Goal: Task Accomplishment & Management: Use online tool/utility

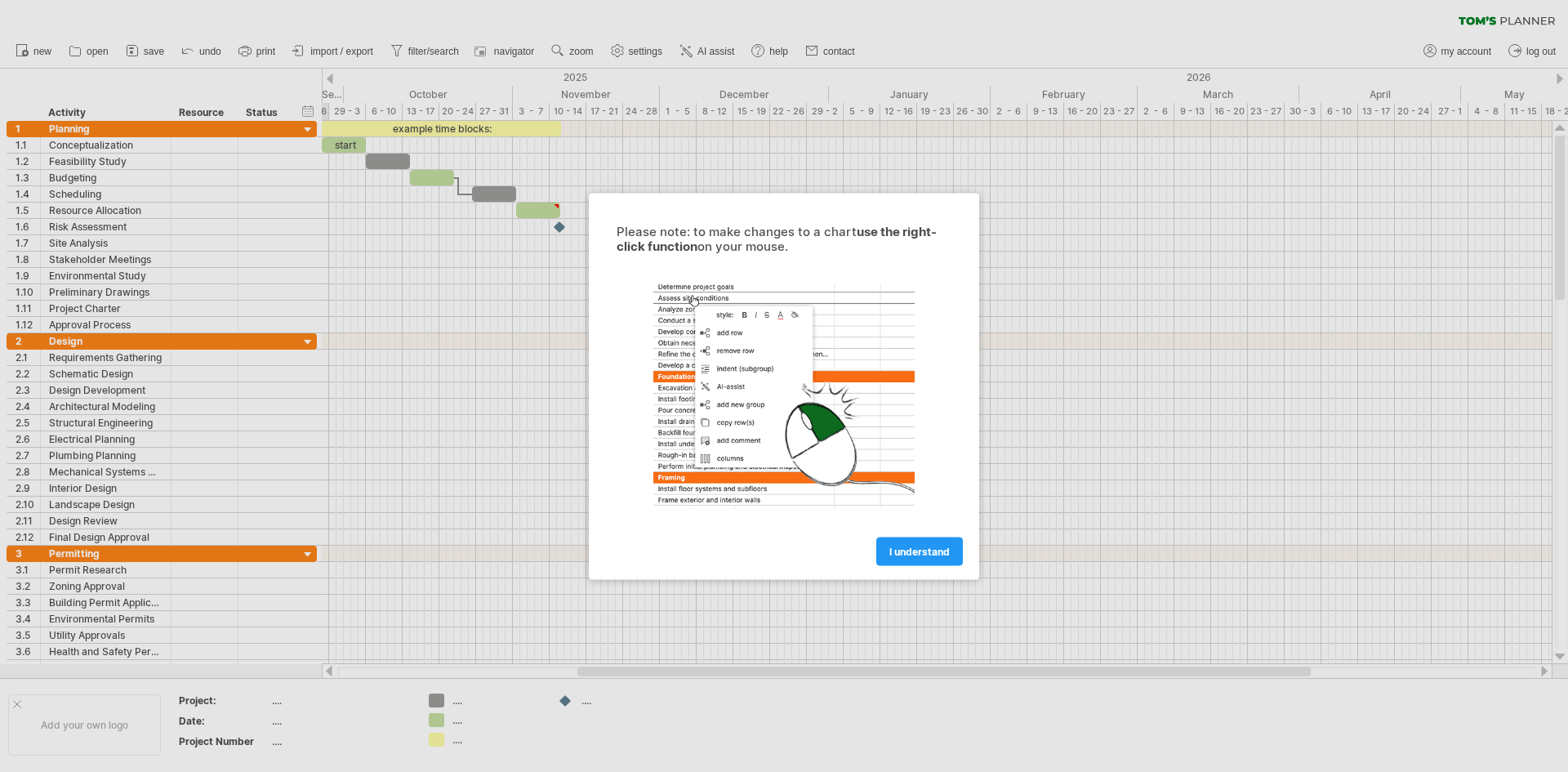
click at [511, 250] on div at bounding box center [784, 386] width 1568 height 772
click at [899, 555] on span "I understand" at bounding box center [919, 551] width 60 height 13
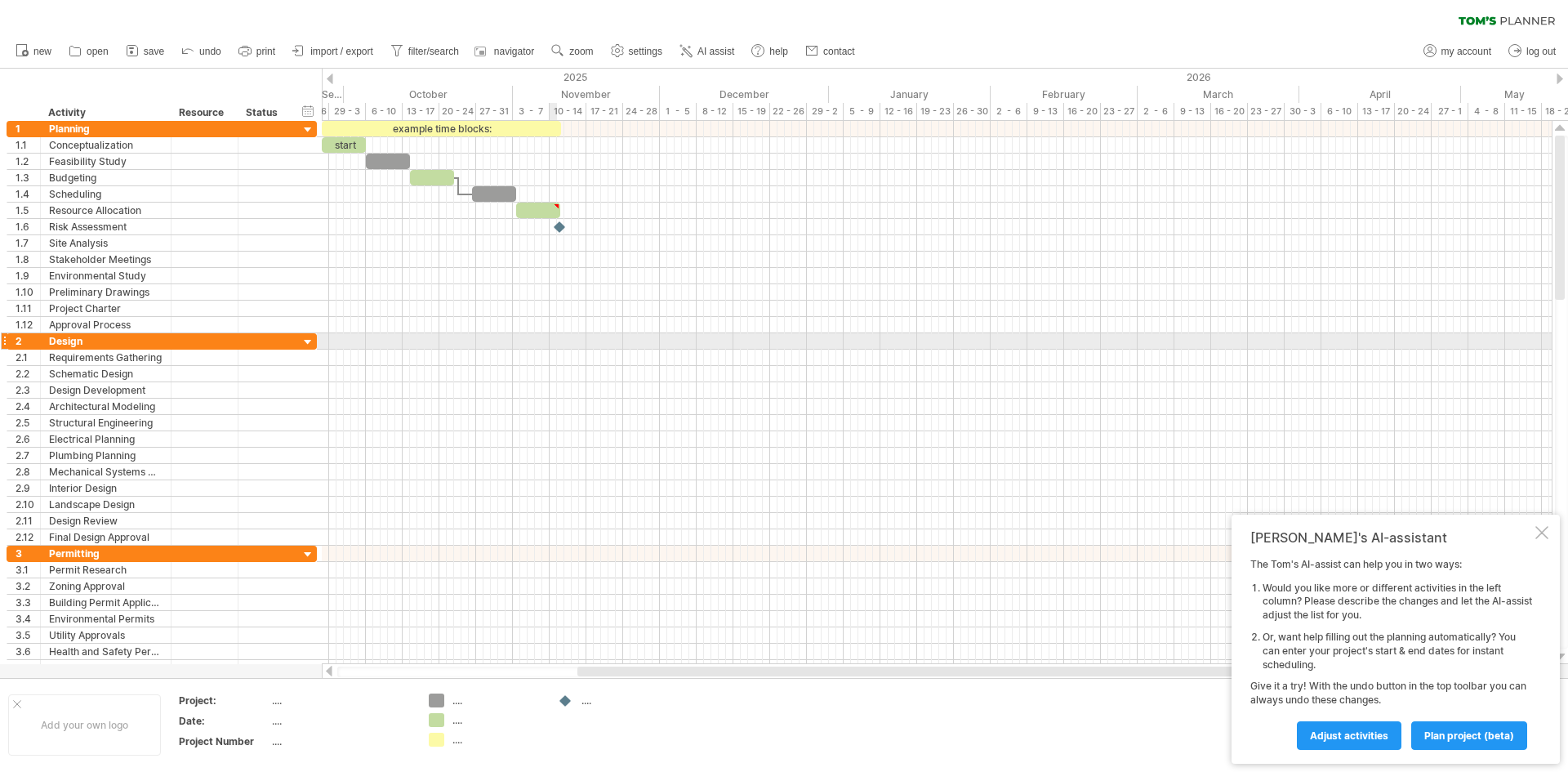
click at [551, 345] on div at bounding box center [937, 341] width 1230 height 17
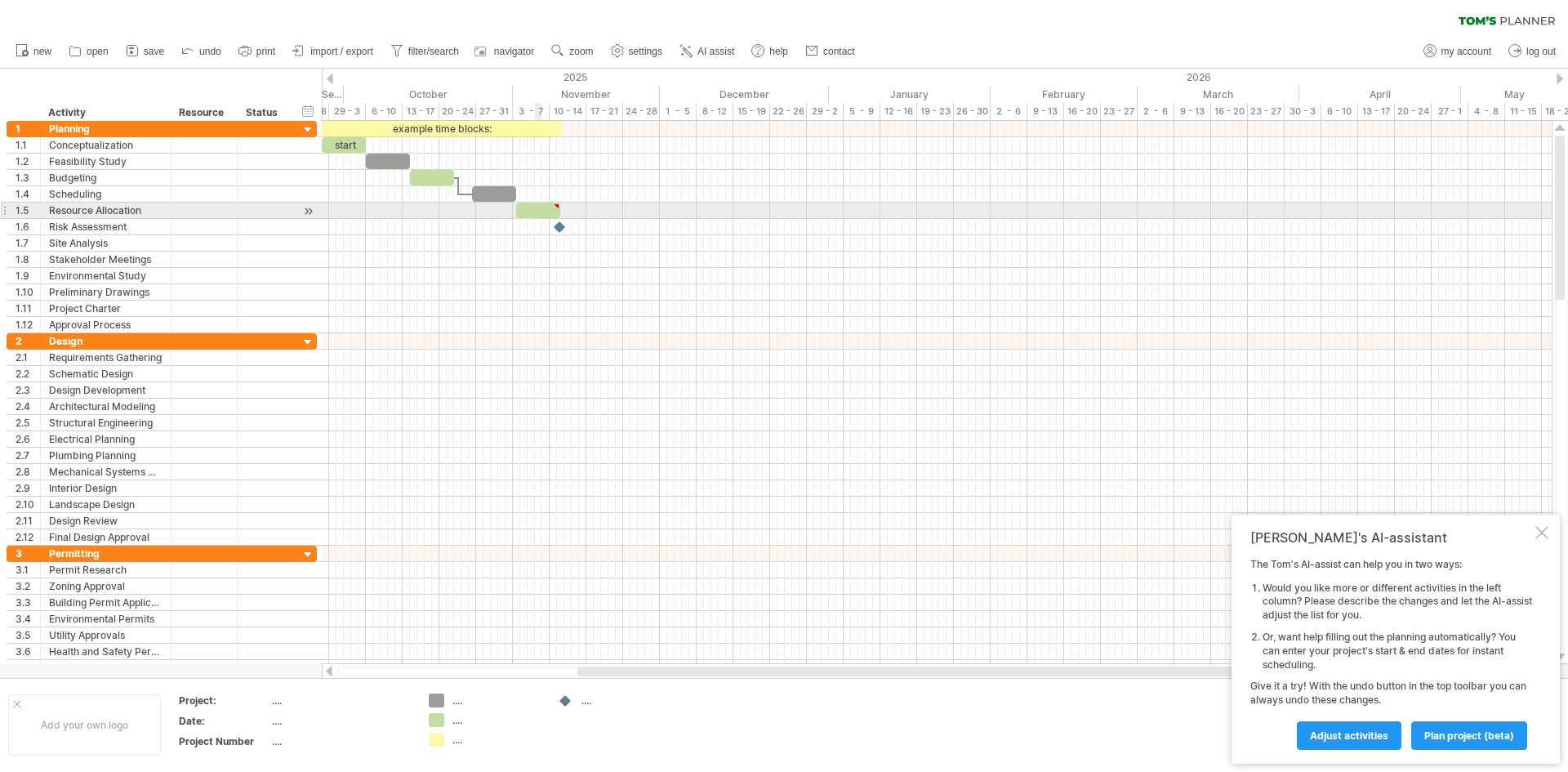
click at [535, 210] on div at bounding box center [538, 211] width 44 height 16
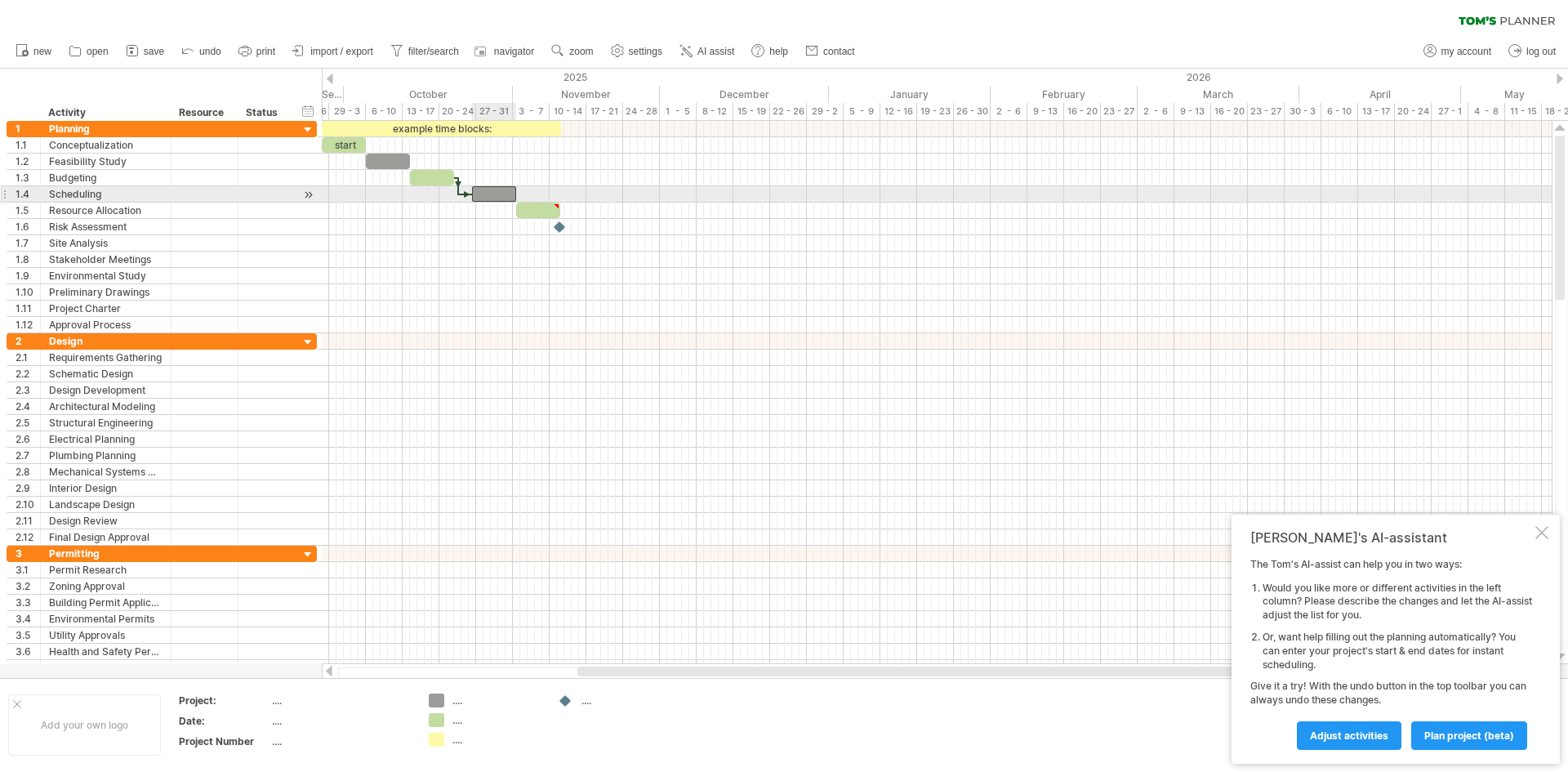
click at [497, 195] on div at bounding box center [493, 194] width 44 height 16
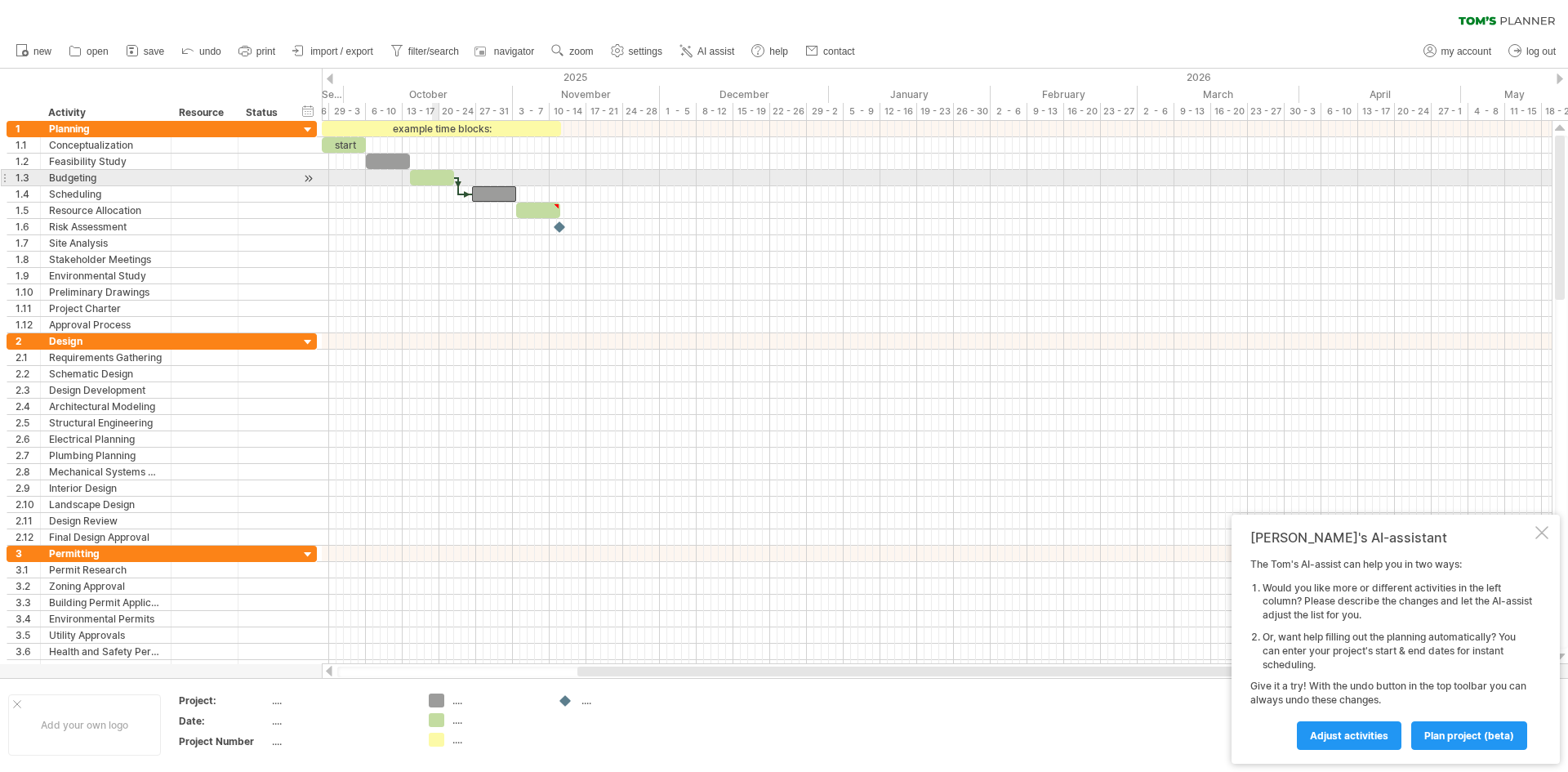
click at [434, 182] on div at bounding box center [431, 178] width 44 height 16
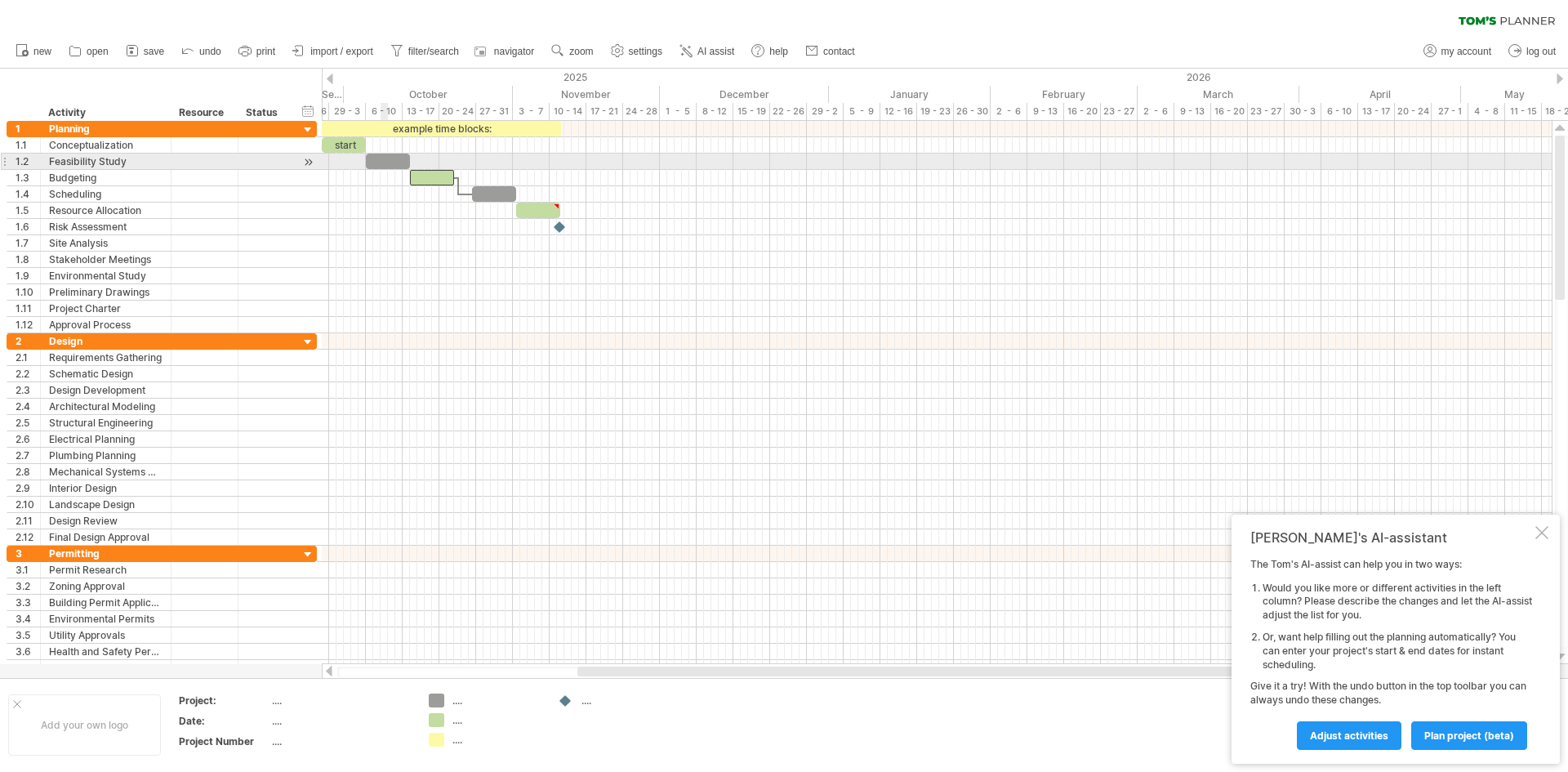
click at [384, 162] on div at bounding box center [387, 161] width 44 height 16
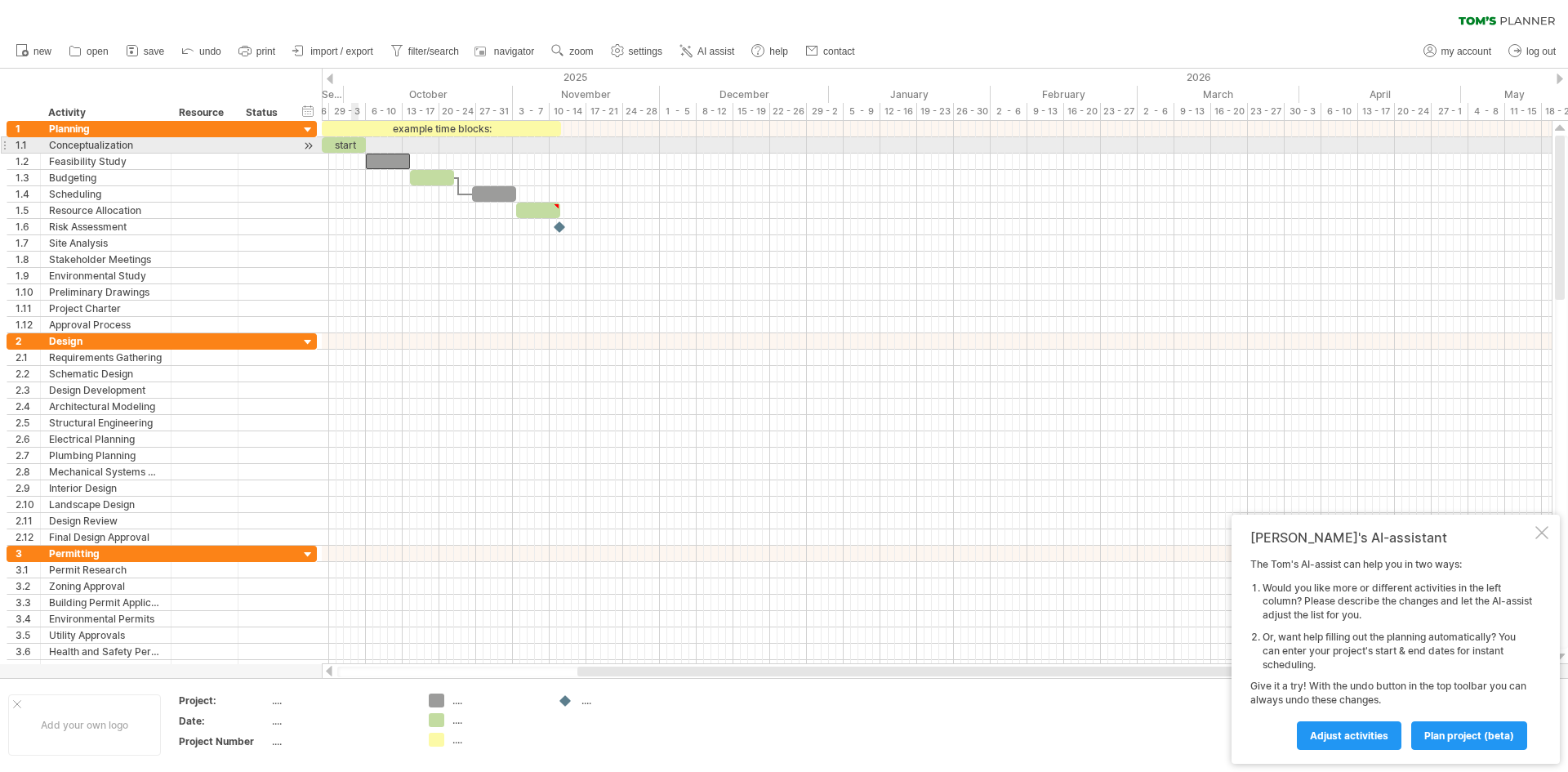
click at [351, 151] on div "start" at bounding box center [344, 145] width 44 height 16
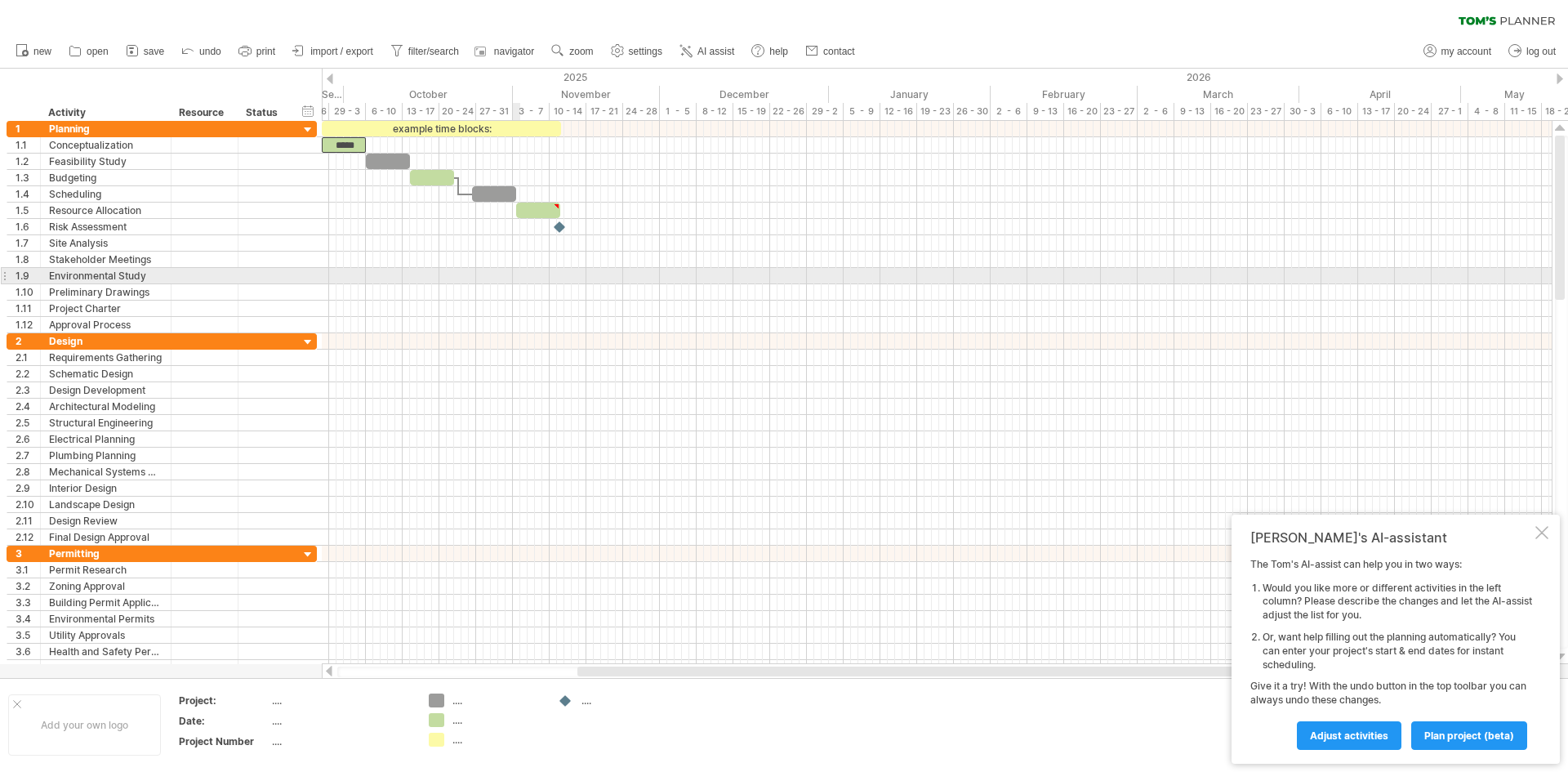
click at [516, 279] on div at bounding box center [937, 276] width 1230 height 17
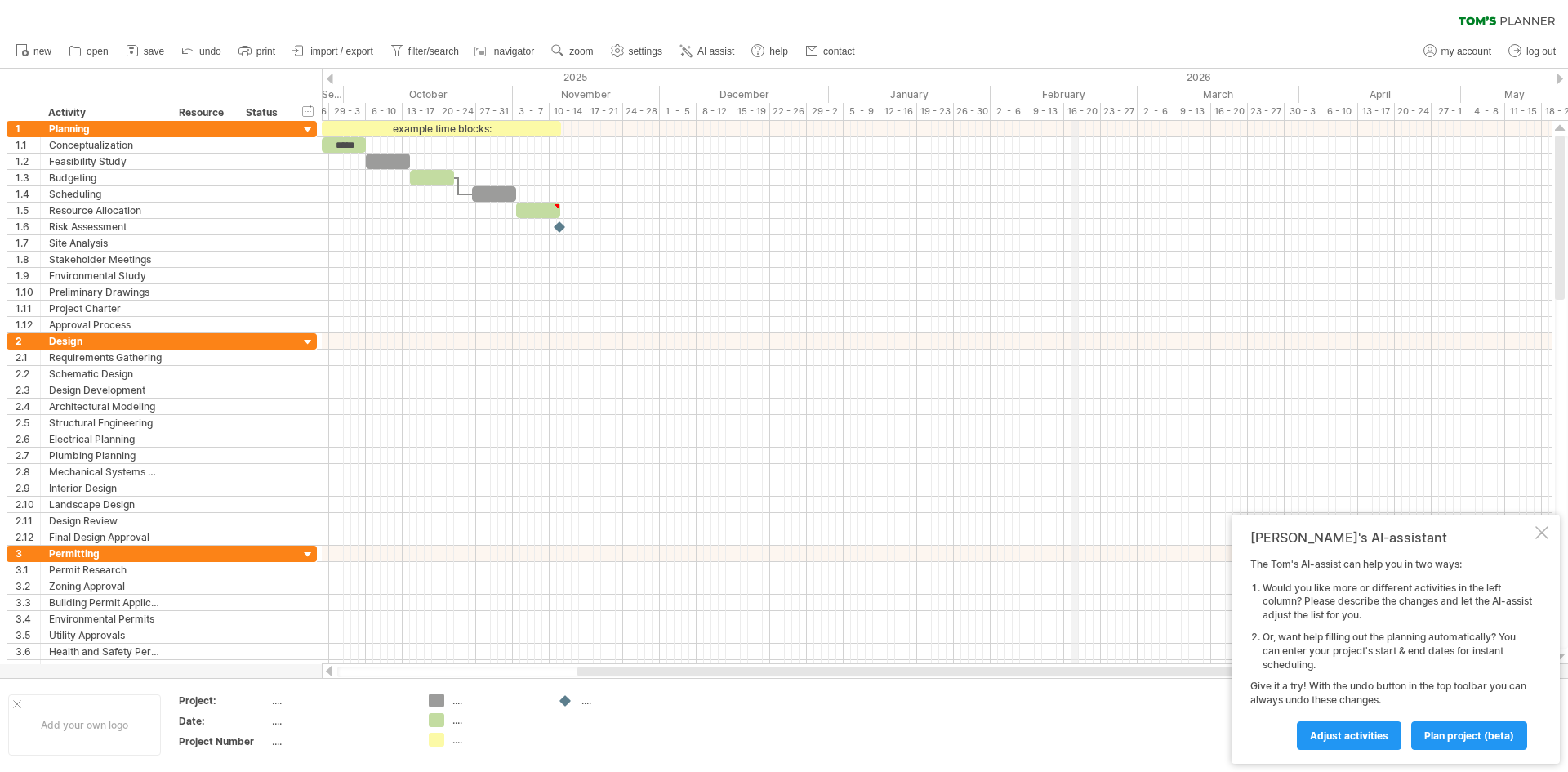
click at [1074, 94] on div "February" at bounding box center [1064, 94] width 147 height 17
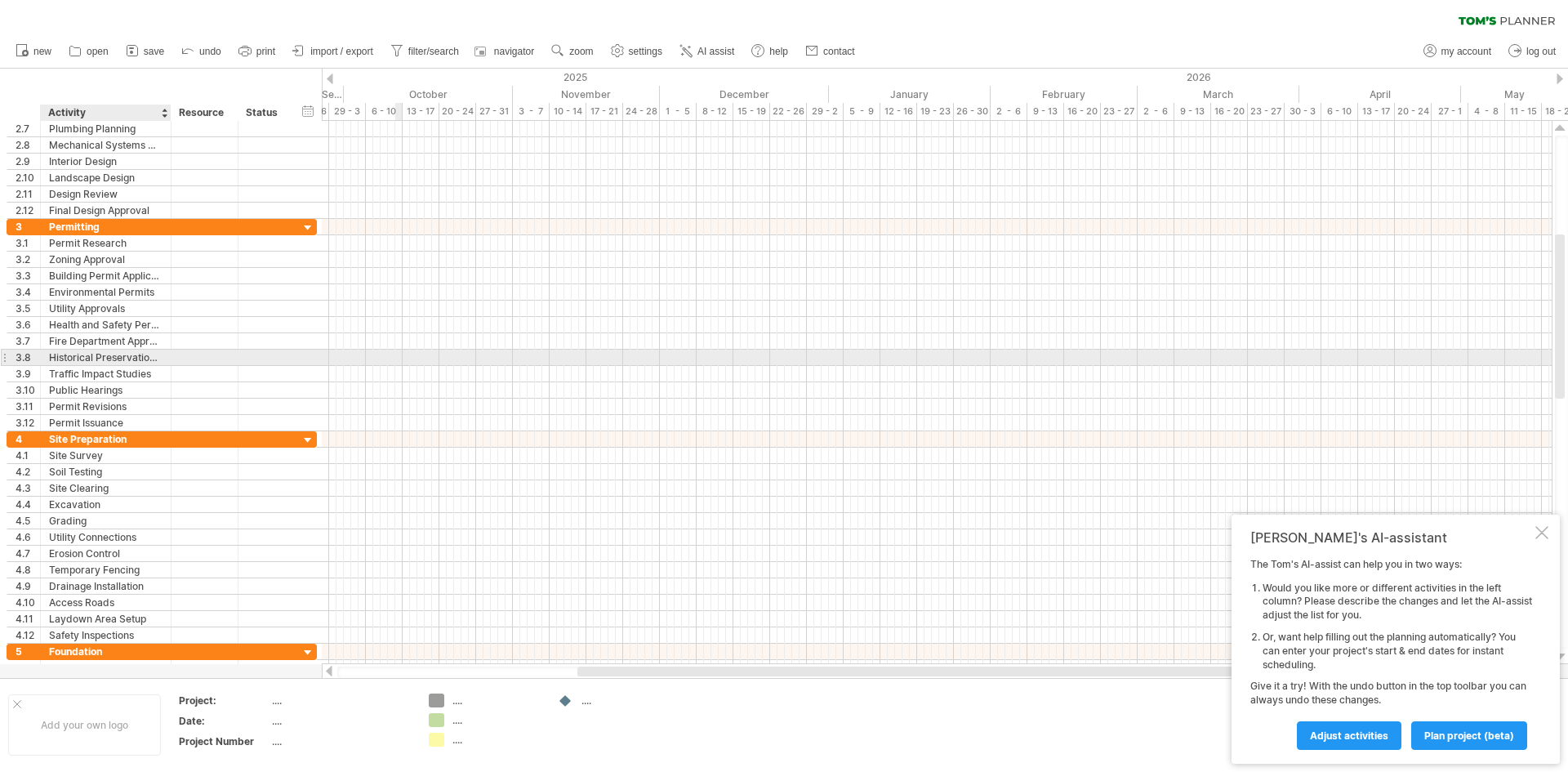
click at [62, 351] on div "Historical Preservation Approval" at bounding box center [105, 357] width 114 height 16
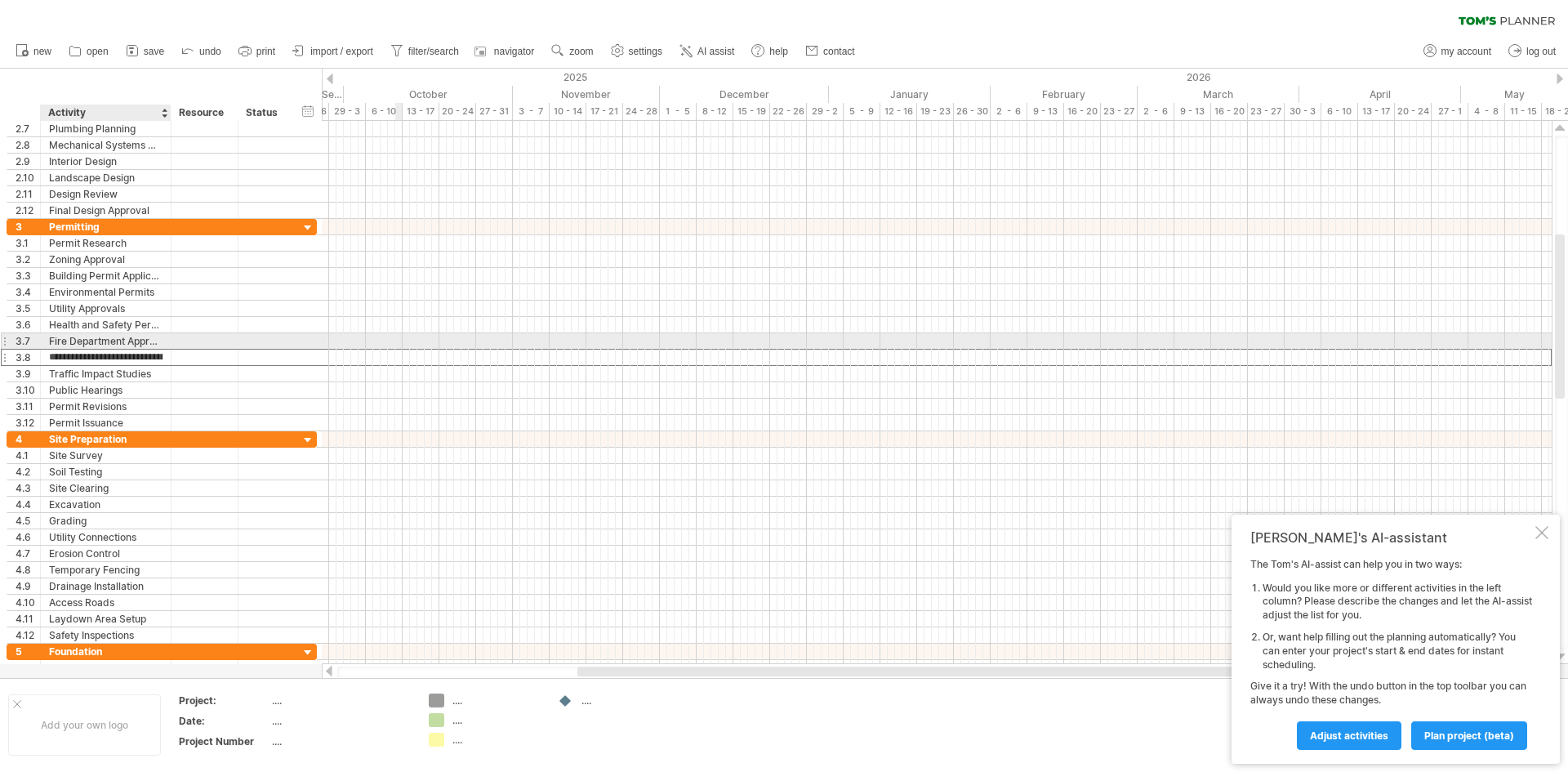
click at [63, 343] on div "Fire Department Approval" at bounding box center [105, 341] width 114 height 16
click at [63, 343] on input "**********" at bounding box center [105, 341] width 114 height 16
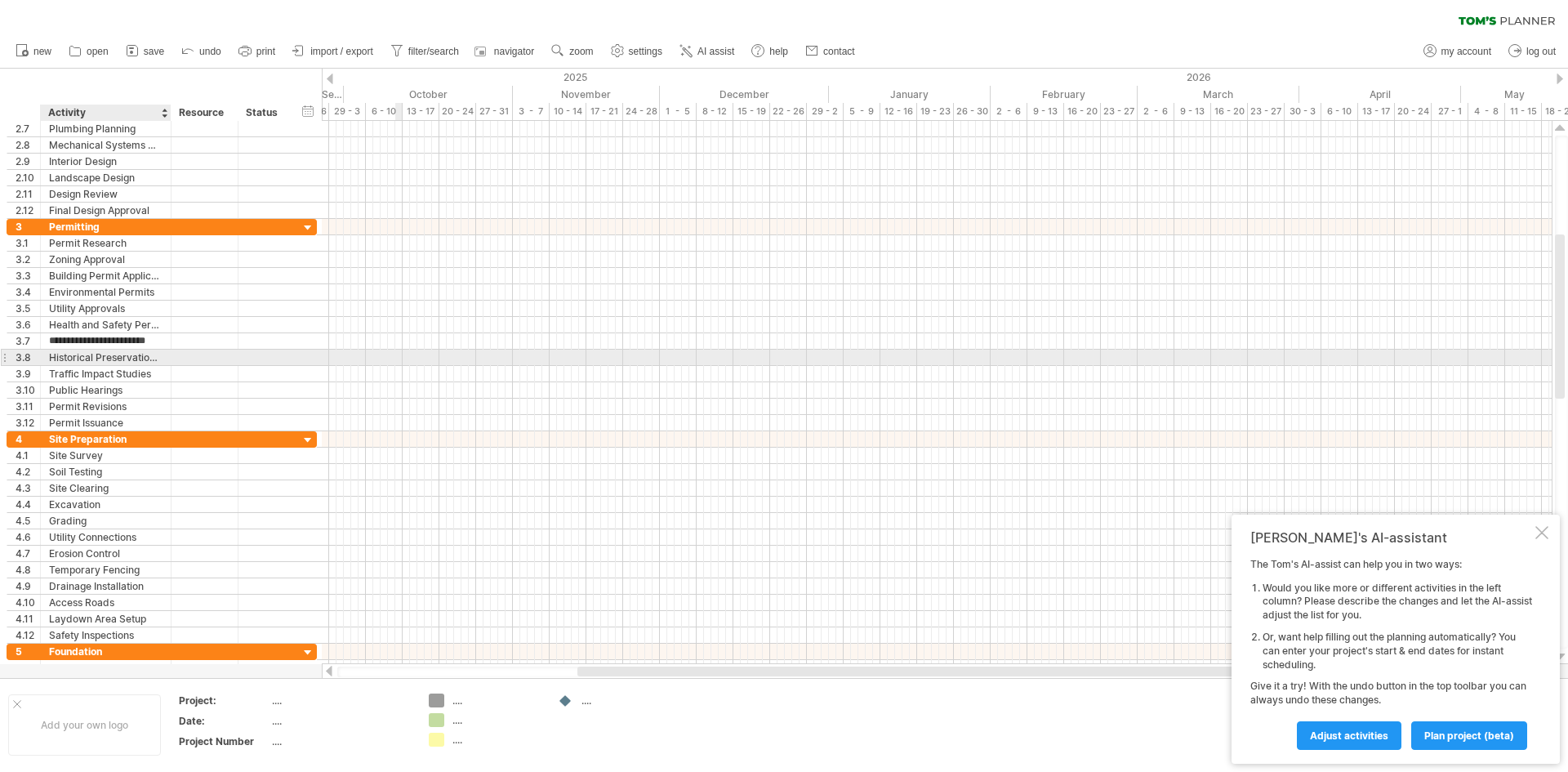
click at [67, 360] on div "Historical Preservation Approval" at bounding box center [105, 357] width 114 height 16
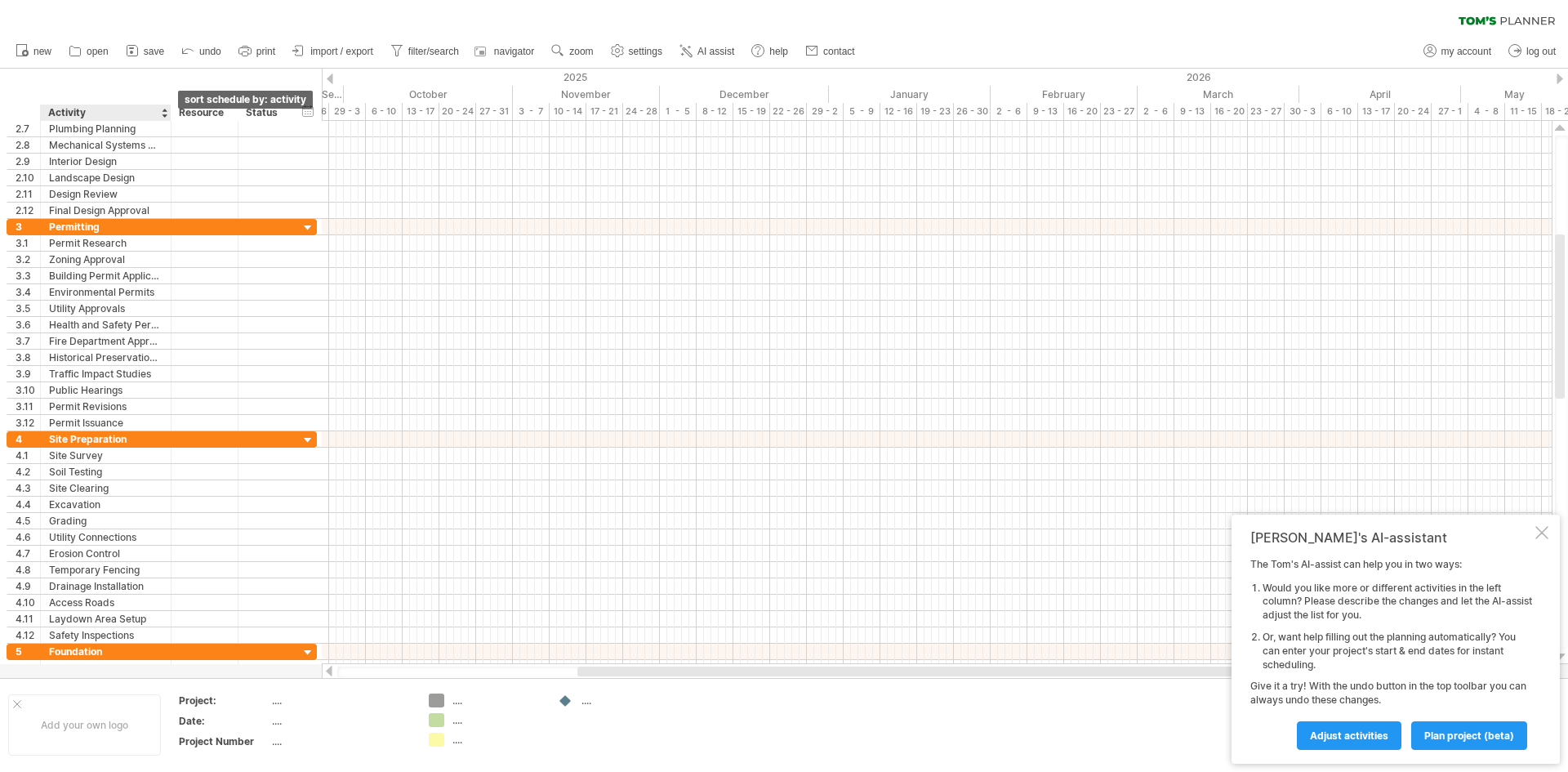
click at [163, 115] on div at bounding box center [164, 113] width 7 height 17
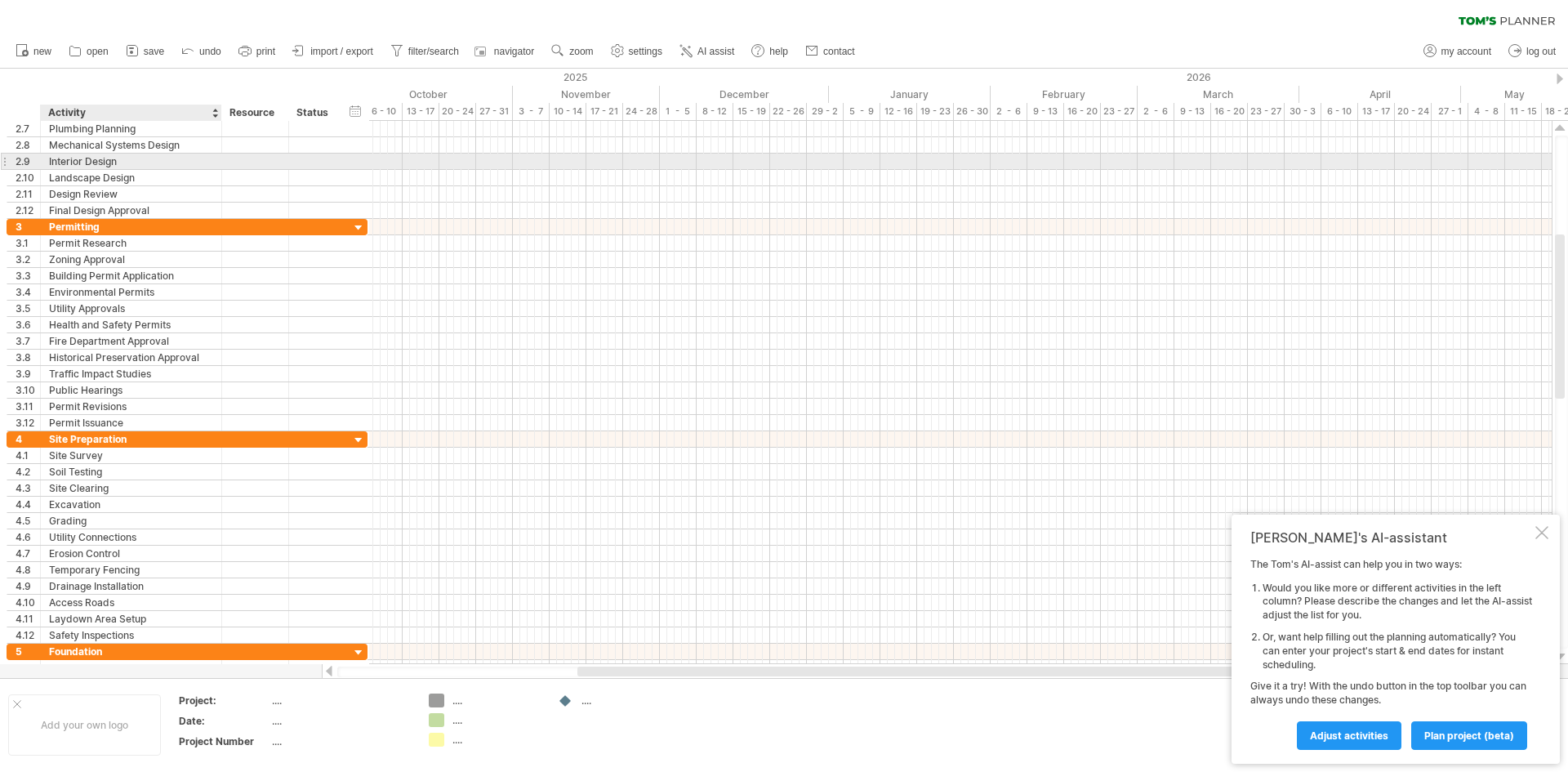
drag, startPoint x: 167, startPoint y: 157, endPoint x: 217, endPoint y: 162, distance: 50.2
click at [217, 162] on div at bounding box center [219, 161] width 8 height 17
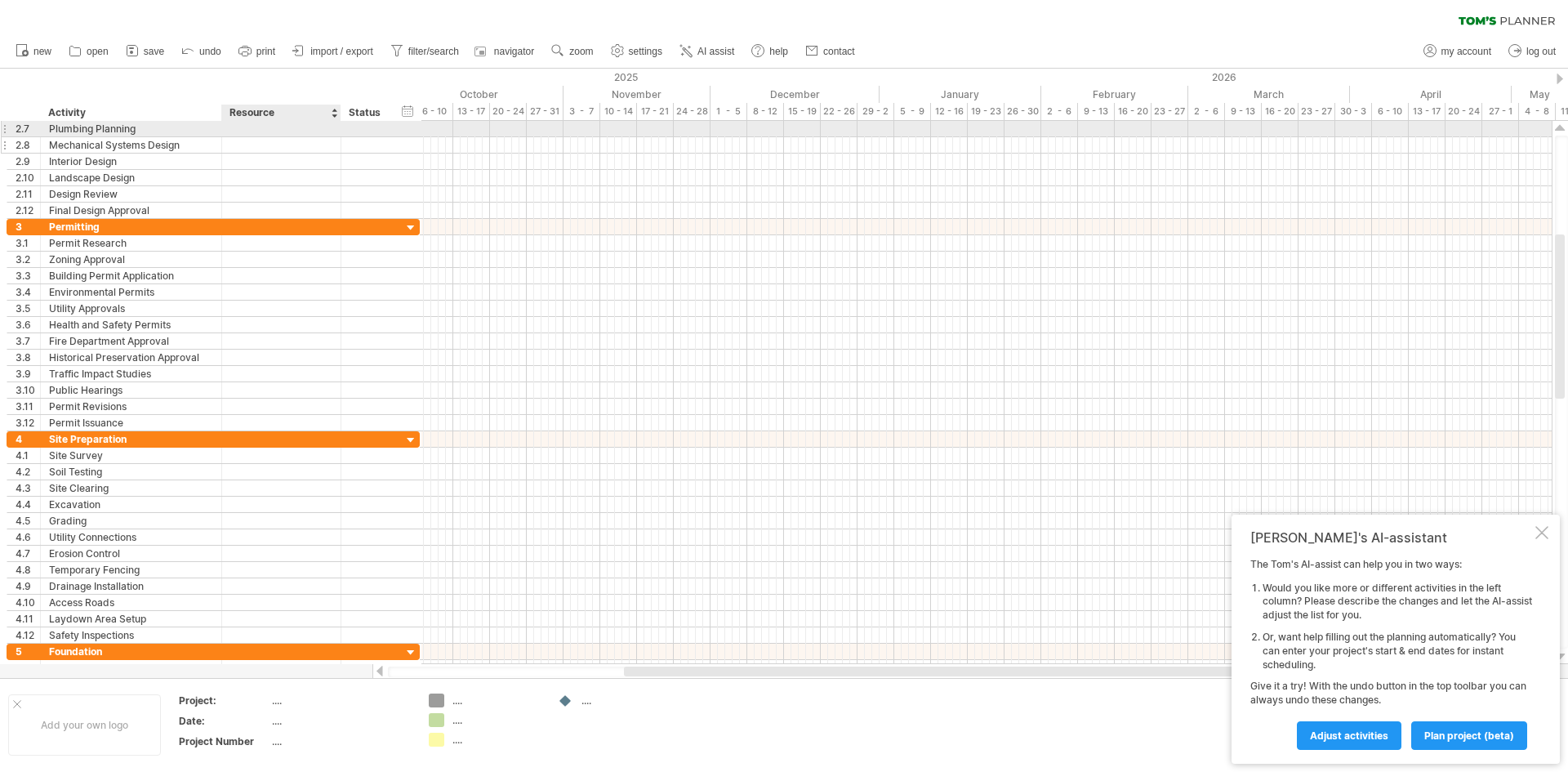
drag, startPoint x: 285, startPoint y: 135, endPoint x: 338, endPoint y: 138, distance: 53.1
click at [338, 138] on div "**********" at bounding box center [214, 170] width 414 height 98
